Goal: Information Seeking & Learning: Learn about a topic

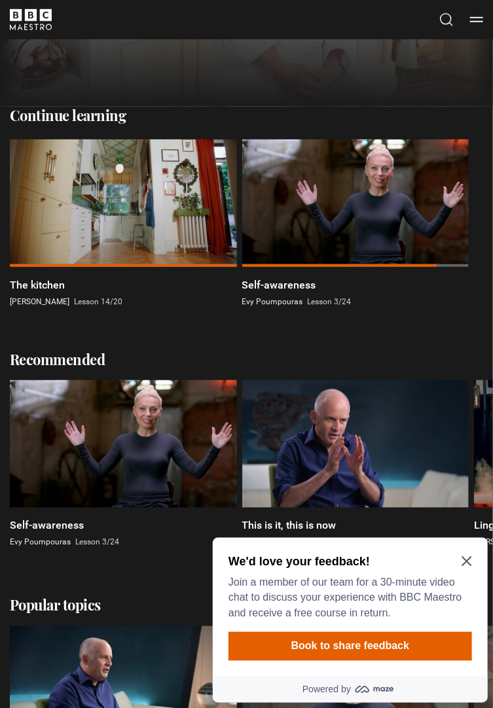
scroll to position [230, 0]
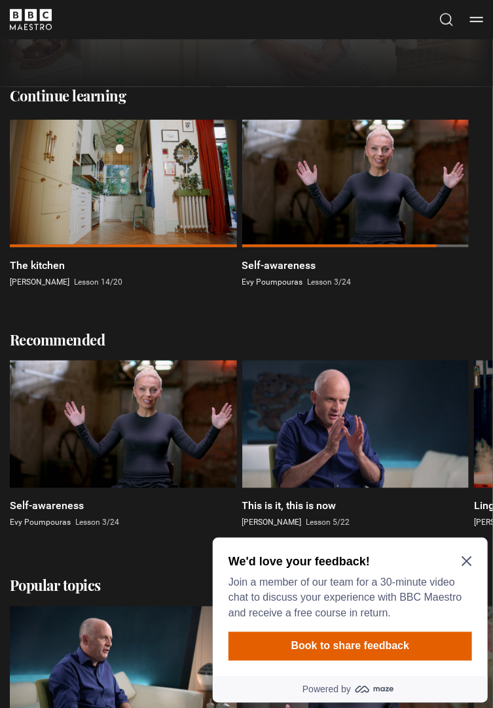
click at [47, 287] on p "[PERSON_NAME] Lesson 14/20" at bounding box center [123, 282] width 227 height 12
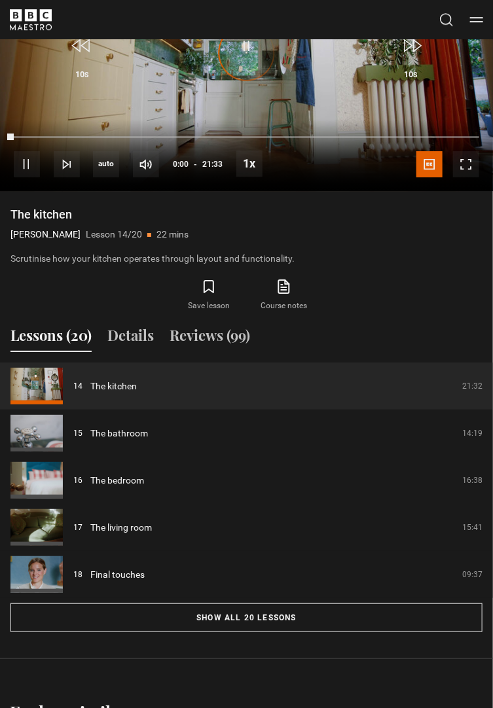
scroll to position [1032, 0]
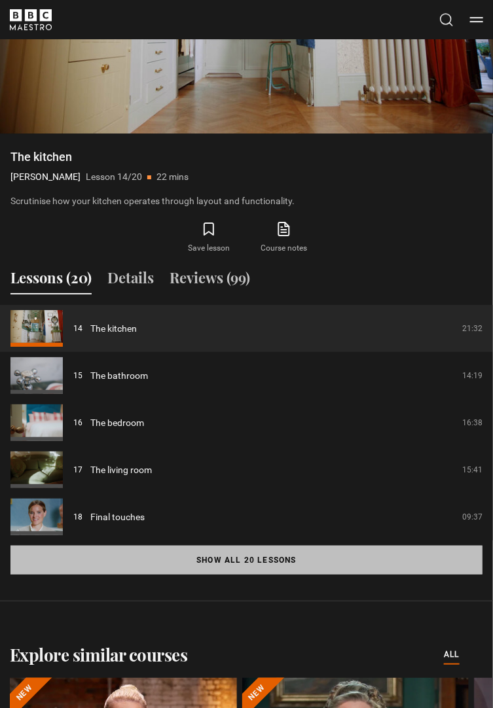
click at [315, 571] on button "Show all 20 lessons" at bounding box center [246, 560] width 472 height 29
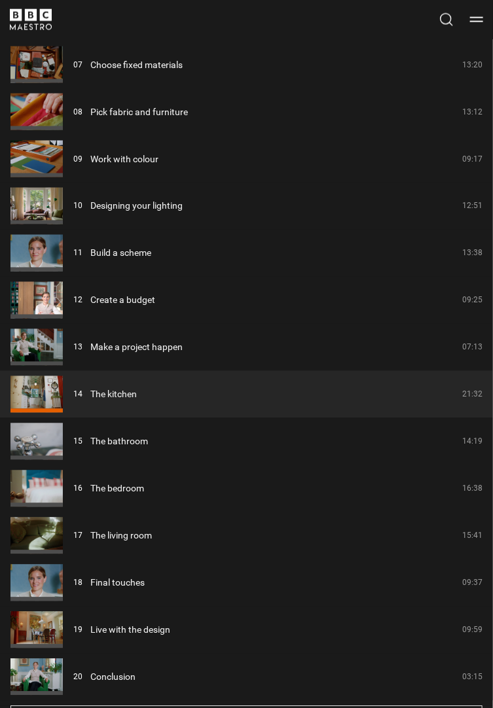
scroll to position [1624, 0]
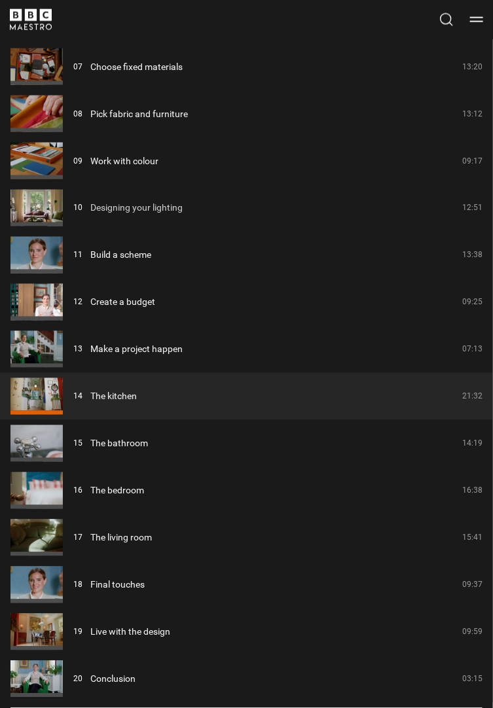
click at [105, 209] on link "Designing your lighting" at bounding box center [136, 209] width 92 height 14
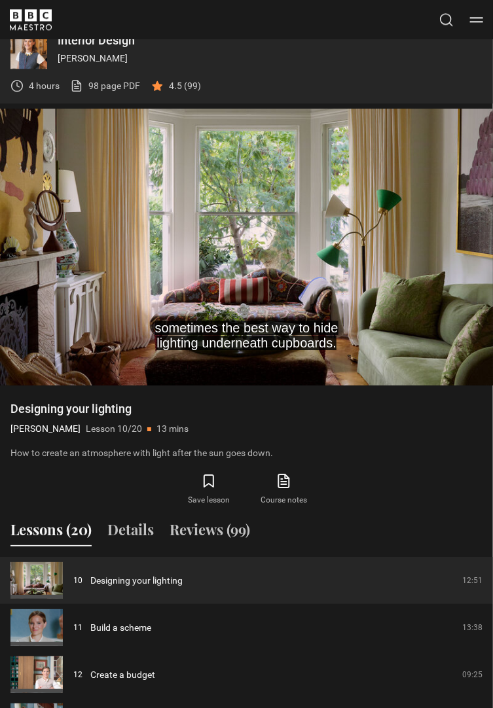
click at [220, 236] on video-js "sometimes the best way to hide lighting underneath cupboards. Video Player is l…" at bounding box center [246, 247] width 493 height 277
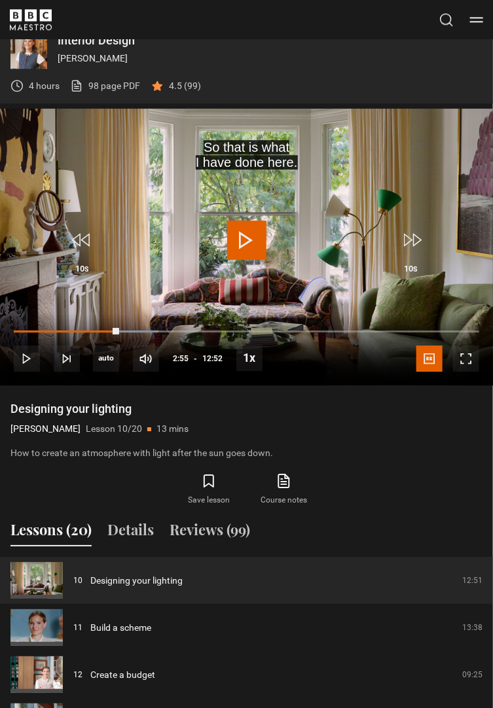
click at [233, 534] on button "Reviews (99)" at bounding box center [209, 532] width 80 height 27
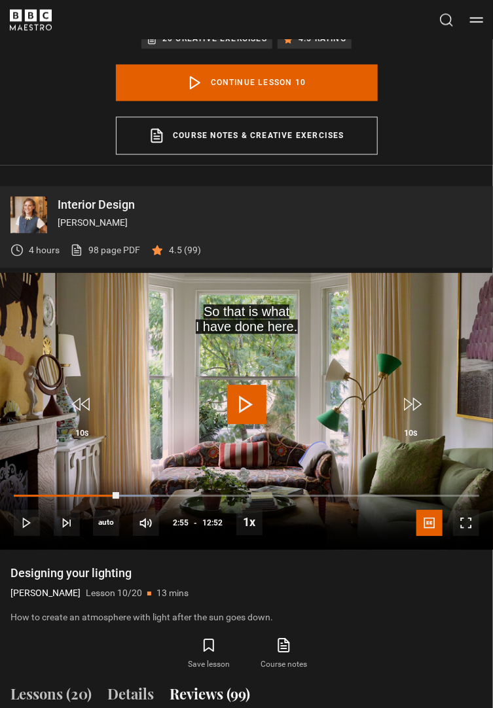
scroll to position [616, 0]
